Goal: Task Accomplishment & Management: Use online tool/utility

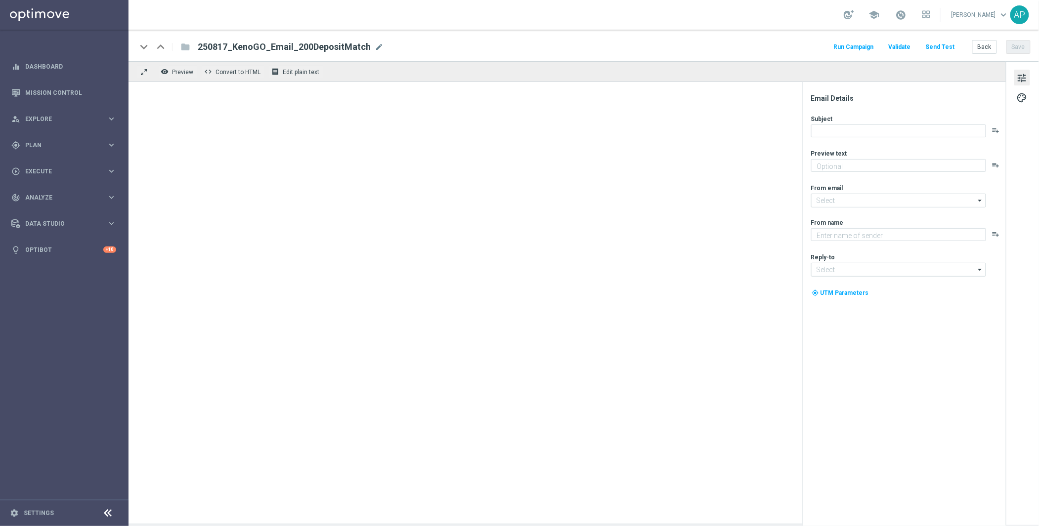
type textarea "Your turn to get matched!"
type textarea "KenoGO"
type input "[EMAIL_ADDRESS][DOMAIN_NAME]"
type textarea "Your turn to get matched!"
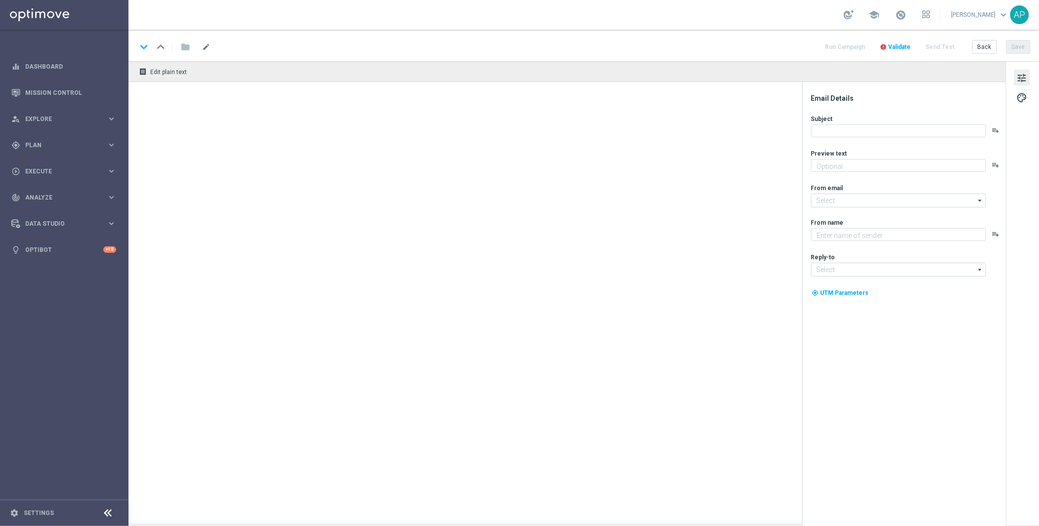
type textarea "KenoGO"
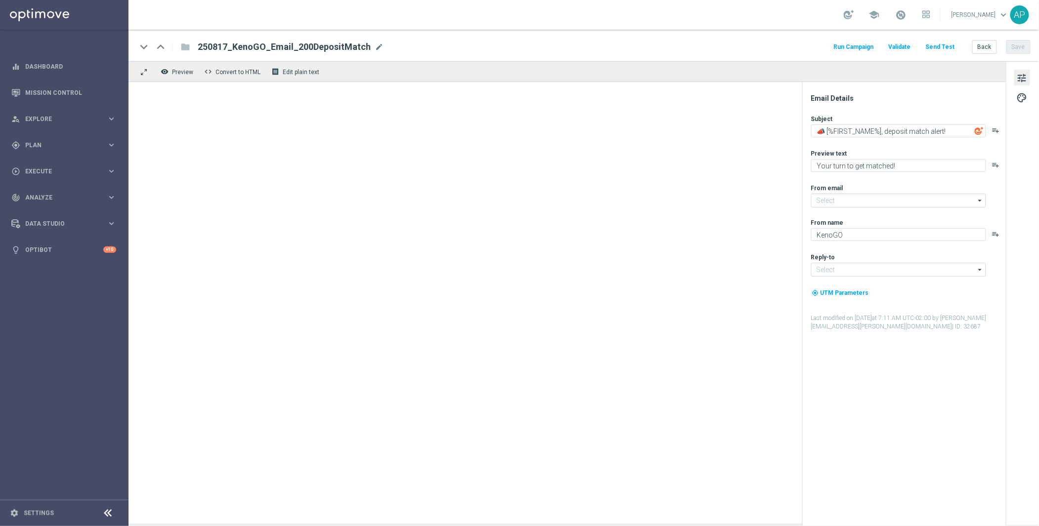
type input "mail@crm.kenogo.com.au"
type input "support@kenogo.com.au"
